Goal: Communication & Community: Participate in discussion

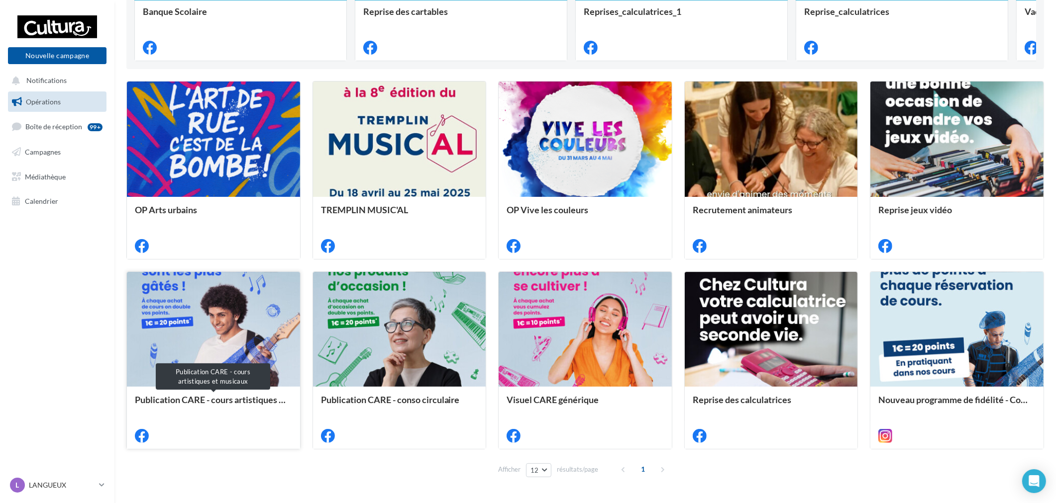
scroll to position [9, 0]
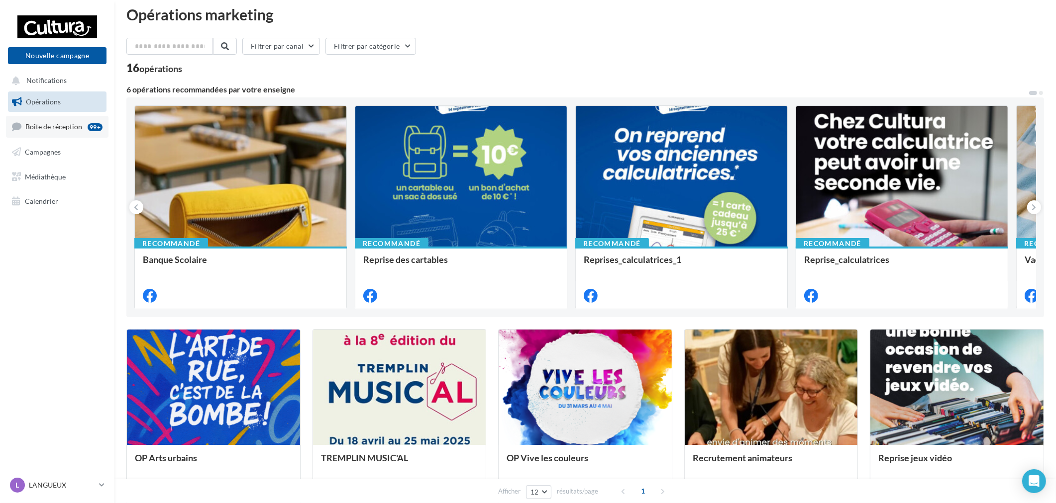
click at [59, 132] on link "Boîte de réception 99+" at bounding box center [57, 126] width 102 height 21
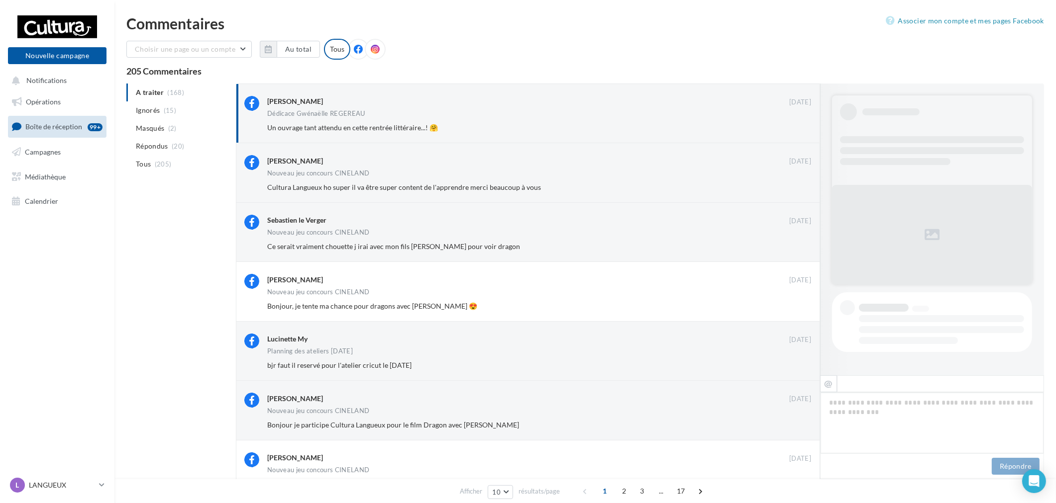
scroll to position [221, 0]
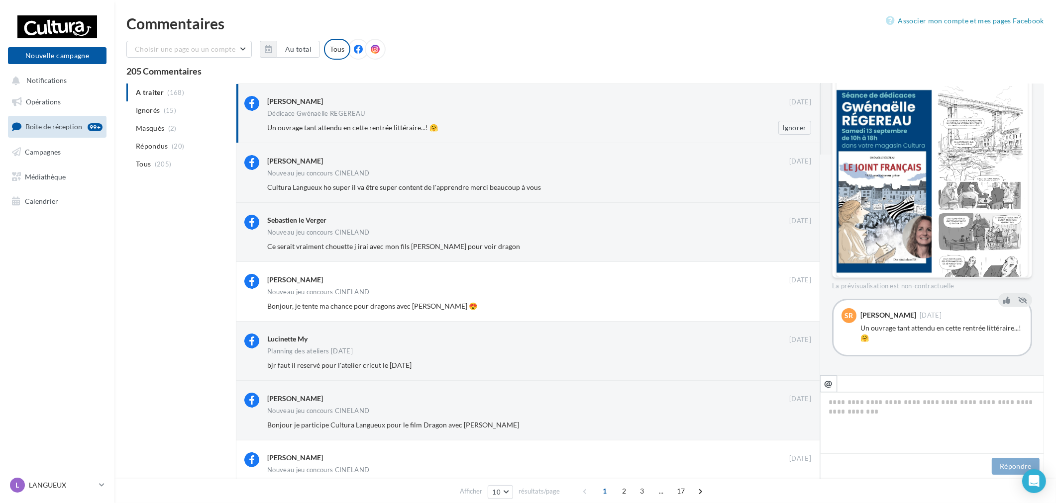
click at [384, 125] on span "Un ouvrage tant attendu en cette rentrée littéraire...! 🤗" at bounding box center [352, 127] width 171 height 8
click at [357, 110] on div "Dédicace Gwénaëlle REGEREAU" at bounding box center [316, 113] width 98 height 6
